Goal: Find specific page/section: Find specific page/section

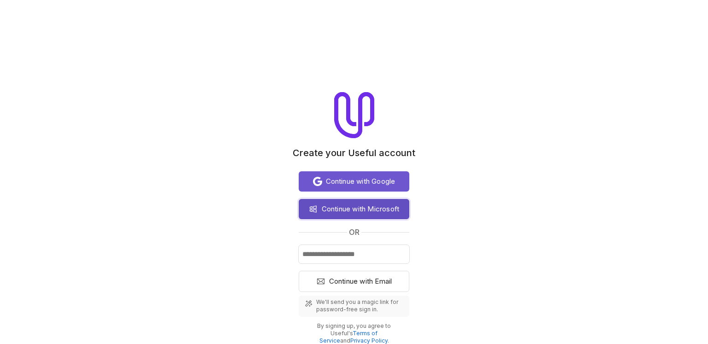
click at [337, 202] on button "Continue with Microsoft" at bounding box center [354, 209] width 111 height 20
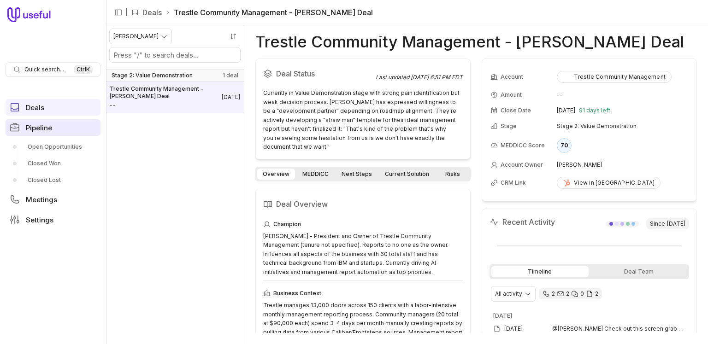
click at [42, 126] on span "Pipeline" at bounding box center [39, 127] width 26 height 7
